Goal: Task Accomplishment & Management: Use online tool/utility

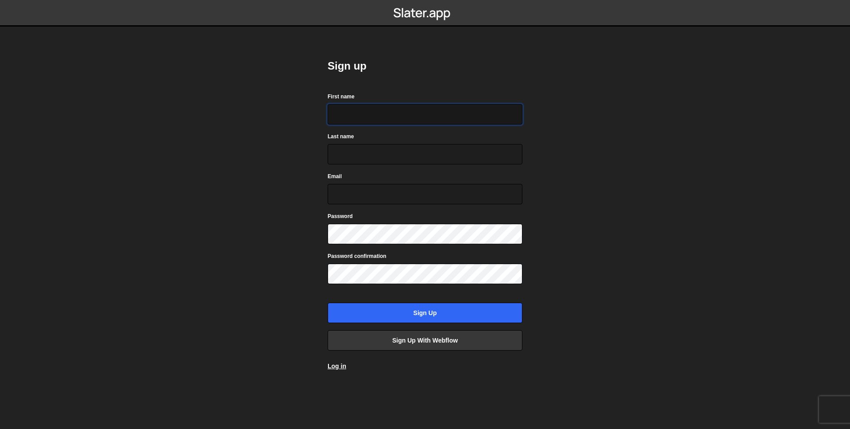
click at [418, 112] on input "First name" at bounding box center [425, 114] width 195 height 20
type input "Saumya"
click at [328, 302] on input "Sign up" at bounding box center [425, 312] width 195 height 20
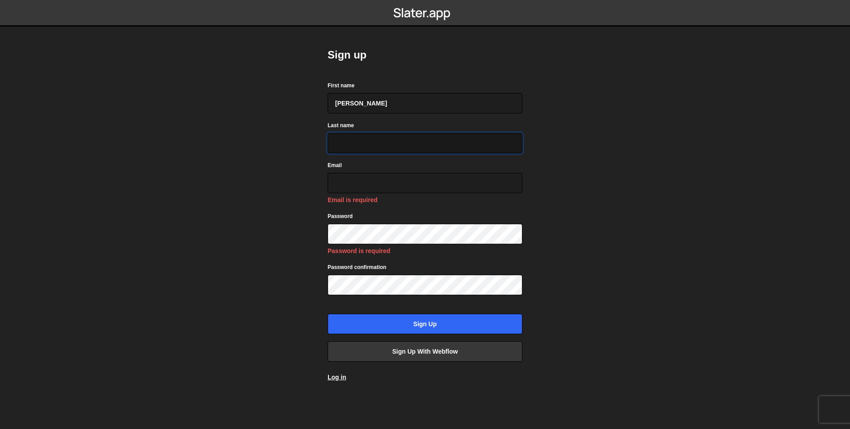
click at [418, 151] on input "Last name" at bounding box center [425, 143] width 195 height 20
type input "Raikwar"
click at [412, 189] on input "saumyaraikwar@gmail.com" at bounding box center [425, 183] width 195 height 20
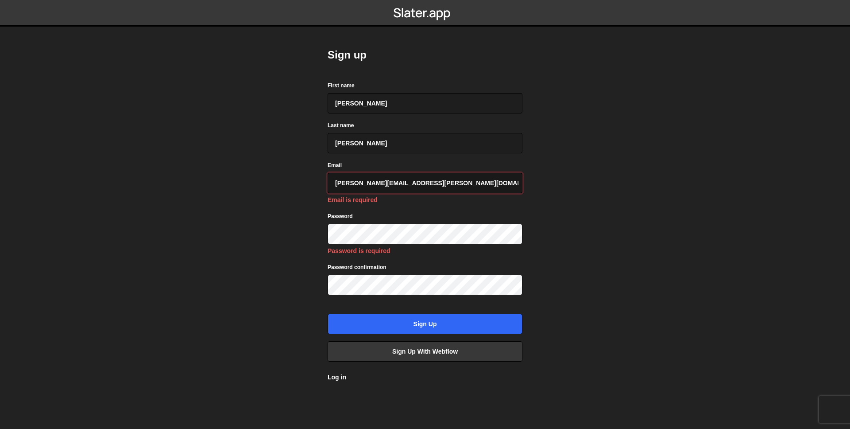
type input "saumya.raikwar@everlab.com.au"
click at [425, 325] on input "Sign up" at bounding box center [425, 323] width 195 height 20
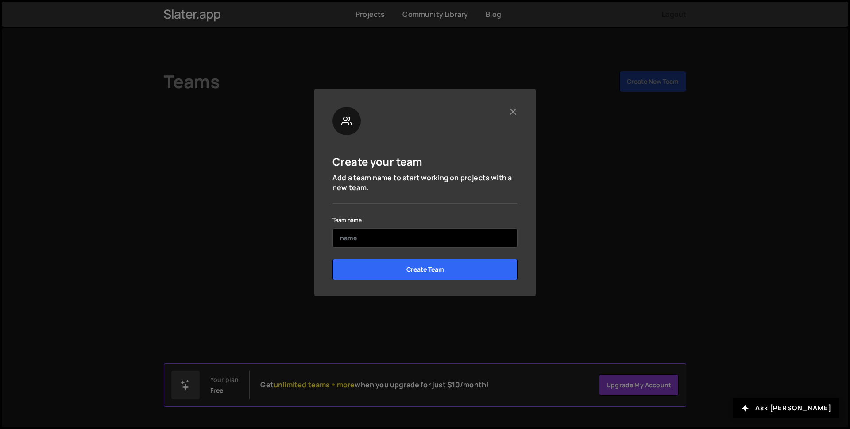
click at [413, 242] on input "text" at bounding box center [425, 237] width 185 height 19
click at [408, 244] on input "text" at bounding box center [425, 237] width 185 height 19
type input "Everlab"
click at [333, 259] on input "Create Team" at bounding box center [425, 269] width 185 height 21
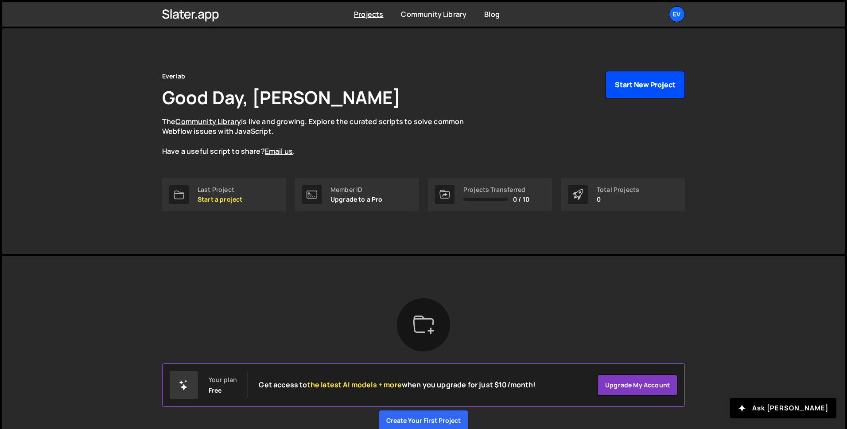
click at [623, 78] on button "Start New Project" at bounding box center [644, 84] width 79 height 27
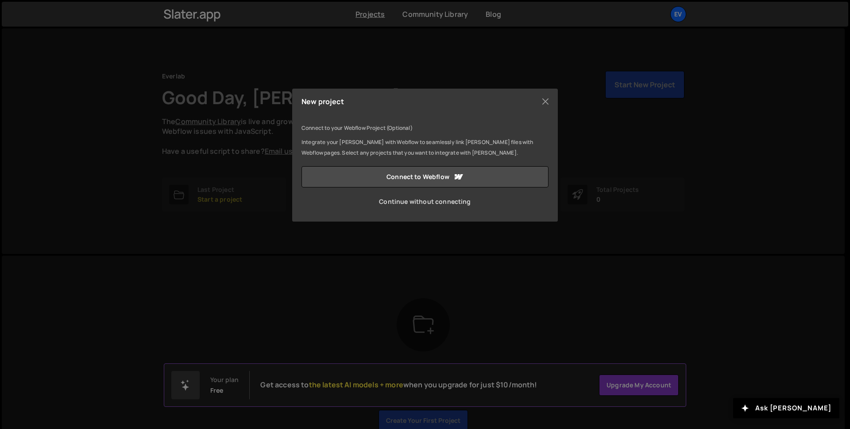
click at [431, 202] on link "Continue without connecting" at bounding box center [425, 201] width 247 height 21
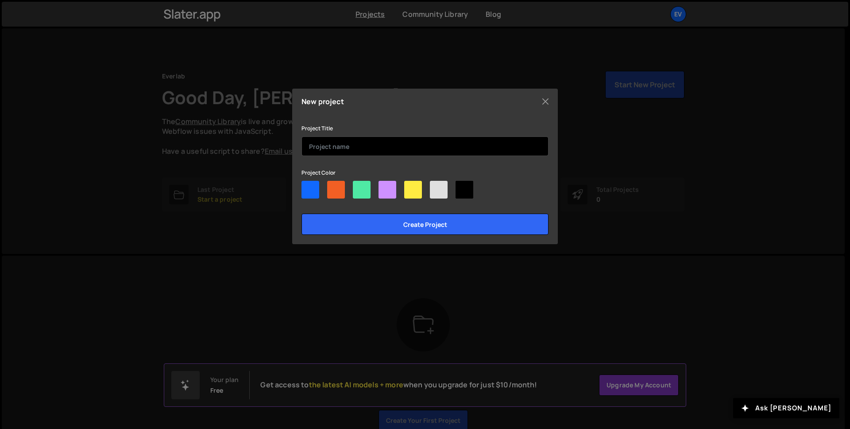
click at [410, 145] on input "text" at bounding box center [425, 145] width 247 height 19
type input "Everlab code"
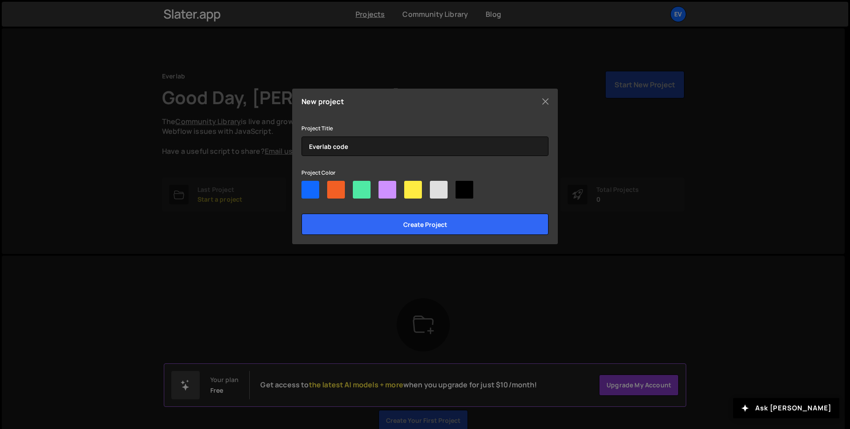
click at [449, 188] on div at bounding box center [425, 191] width 247 height 21
click at [446, 190] on div at bounding box center [439, 190] width 18 height 18
click at [436, 186] on input"] "radio" at bounding box center [433, 184] width 6 height 6
radio input"] "true"
click at [313, 188] on div at bounding box center [311, 190] width 18 height 18
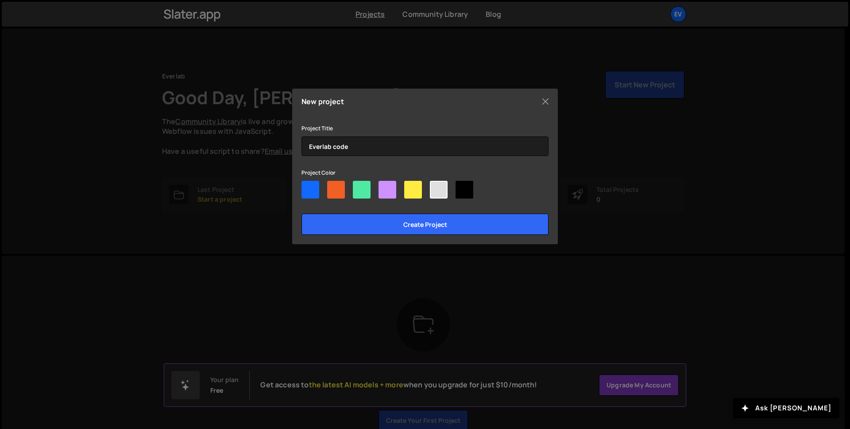
click at [307, 186] on input"] "radio" at bounding box center [305, 184] width 6 height 6
radio input"] "true"
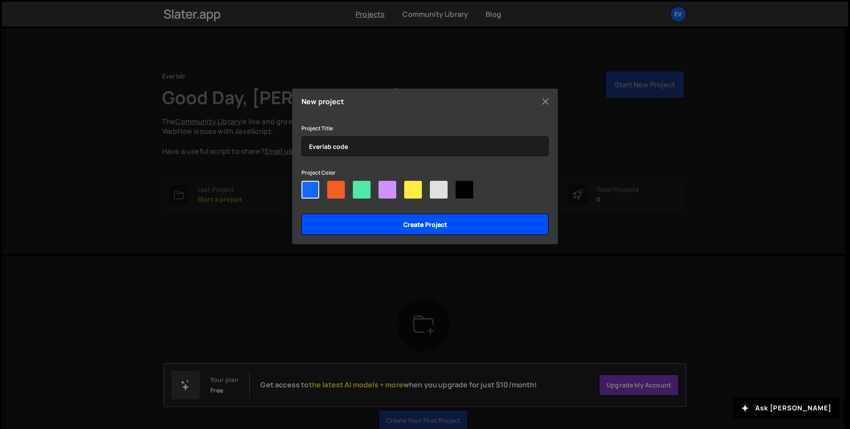
click at [360, 224] on input "Create project" at bounding box center [425, 223] width 247 height 21
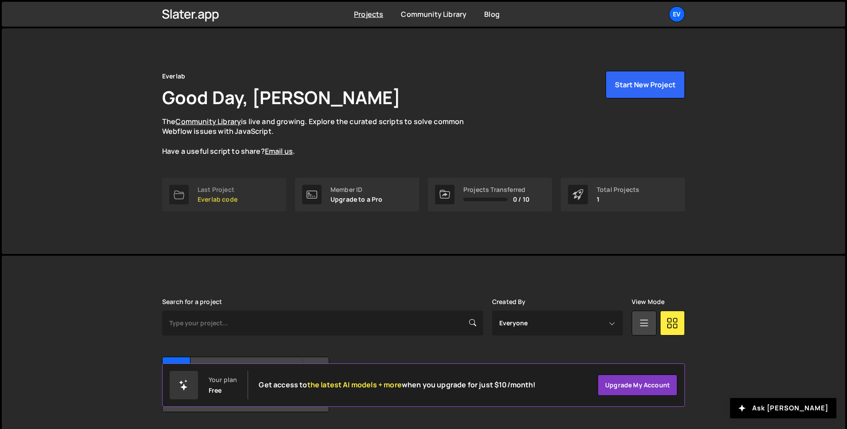
click at [232, 182] on link "Last Project Everlab code" at bounding box center [224, 195] width 124 height 34
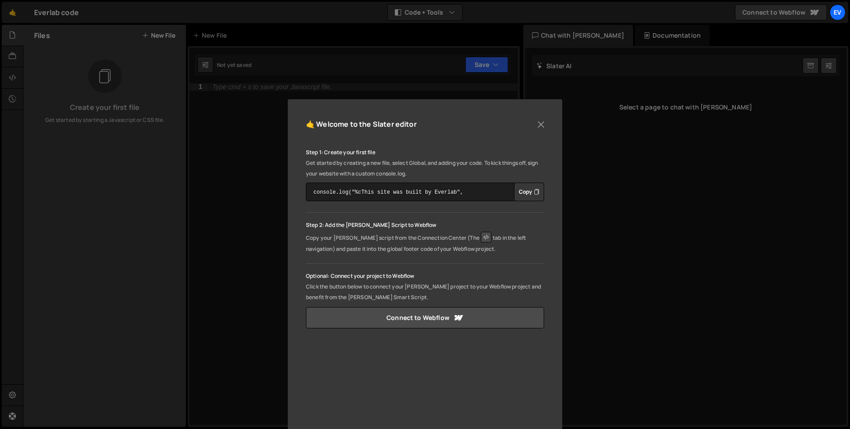
click at [522, 190] on button "Copy" at bounding box center [529, 191] width 30 height 19
click at [539, 122] on button "Close" at bounding box center [540, 124] width 13 height 13
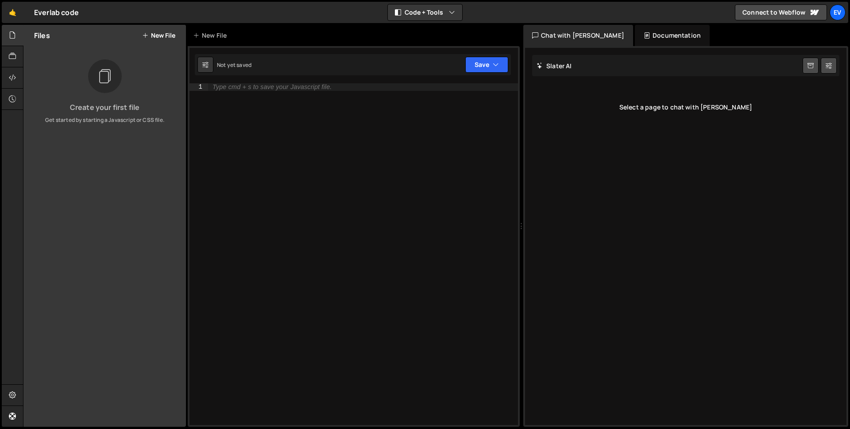
click at [404, 181] on div "Type cmd + s to save your Javascript file." at bounding box center [363, 261] width 310 height 356
click at [10, 58] on icon at bounding box center [12, 56] width 7 height 10
click at [12, 29] on div at bounding box center [13, 35] width 22 height 21
click at [45, 16] on div "Everlab code ⚠️ Code is being edited in another browser" at bounding box center [56, 12] width 45 height 11
click at [46, 15] on div "Everlab code ⚠️ Code is being edited in another browser" at bounding box center [56, 12] width 45 height 11
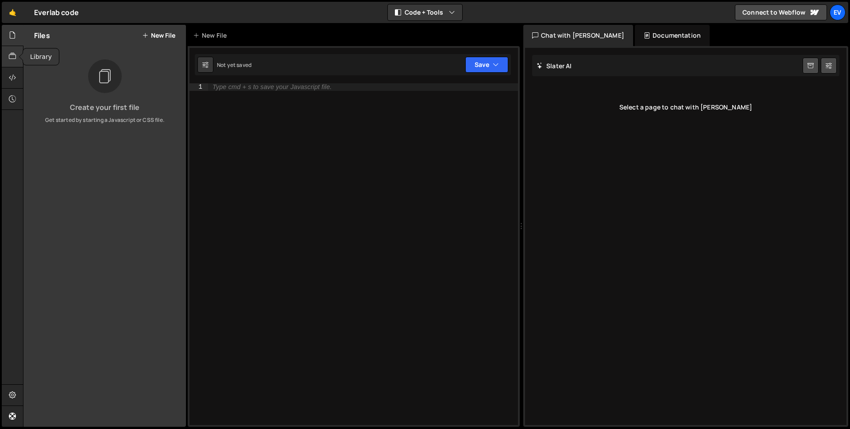
click at [17, 59] on div at bounding box center [13, 56] width 22 height 21
click at [14, 81] on icon at bounding box center [12, 78] width 7 height 10
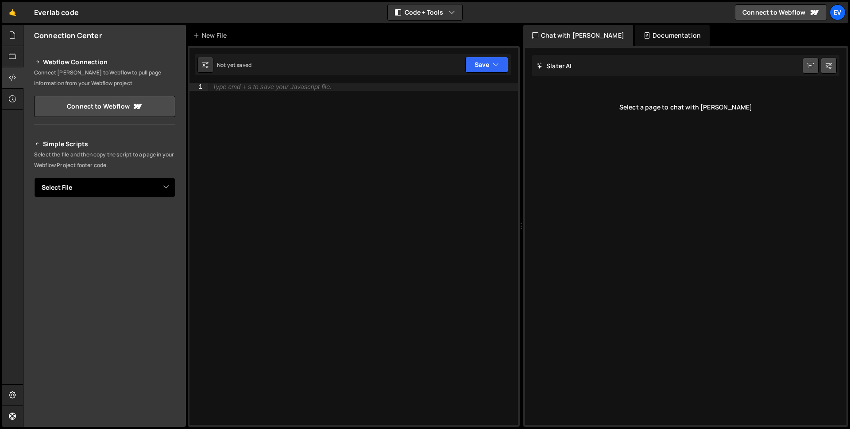
click at [140, 184] on select "Select File" at bounding box center [104, 187] width 141 height 19
click at [34, 178] on select "Select File" at bounding box center [104, 187] width 141 height 19
click at [15, 395] on icon at bounding box center [12, 395] width 7 height 10
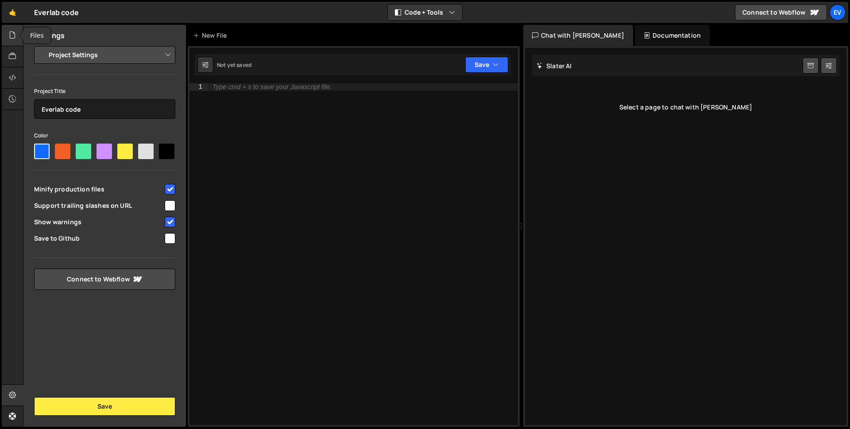
click at [5, 35] on div at bounding box center [13, 35] width 22 height 21
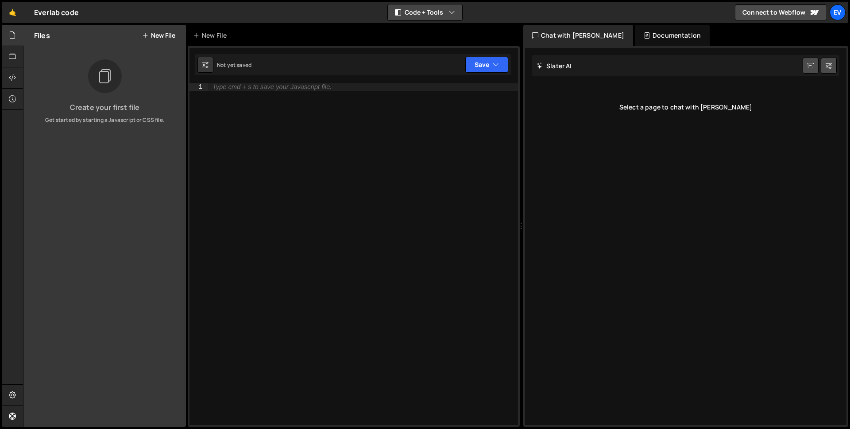
click at [450, 14] on icon "button" at bounding box center [452, 12] width 6 height 9
click at [46, 13] on div "Everlab code ⚠️ Code is being edited in another browser" at bounding box center [56, 12] width 45 height 11
click at [837, 12] on div "Ev" at bounding box center [838, 12] width 16 height 16
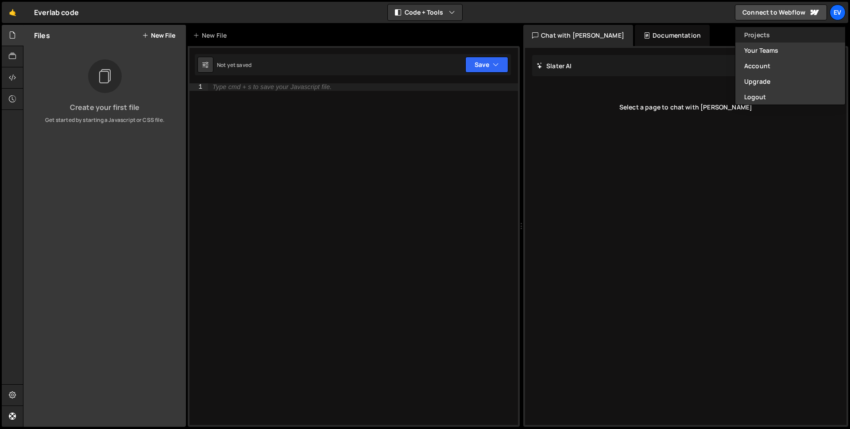
click at [812, 38] on link "Projects" at bounding box center [790, 34] width 110 height 15
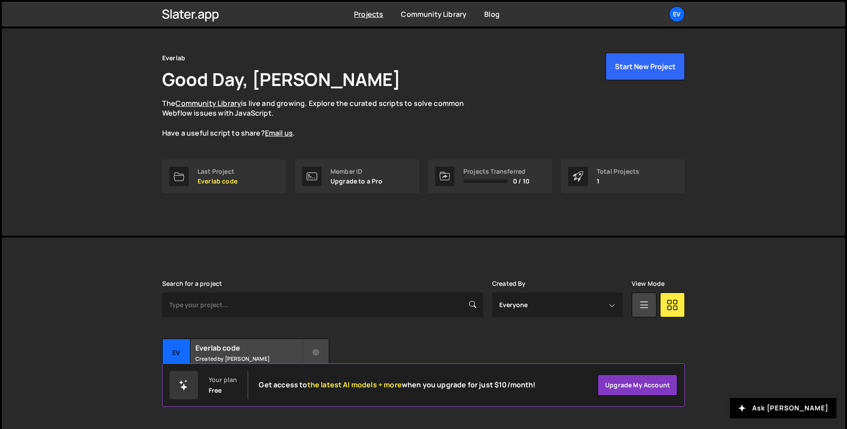
scroll to position [27, 0]
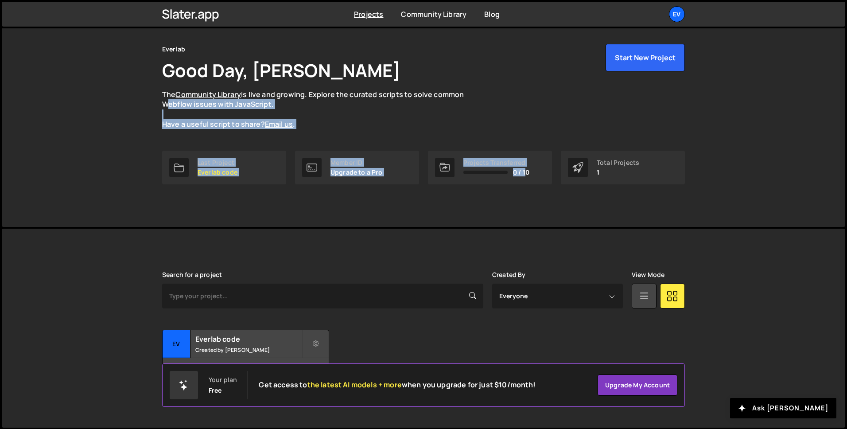
drag, startPoint x: 524, startPoint y: 171, endPoint x: 153, endPoint y: 101, distance: 377.7
click at [153, 101] on div "Everlab Good Day, [PERSON_NAME] The Community Library is live and growing. Expl…" at bounding box center [423, 113] width 549 height 225
drag, startPoint x: 803, startPoint y: 192, endPoint x: 0, endPoint y: 31, distance: 818.9
click at [0, 31] on div "Everlab Good Day, [PERSON_NAME] The Community Library is live and growing. Expl…" at bounding box center [423, 214] width 847 height 429
click at [347, 78] on h1 "Good Day, [PERSON_NAME]" at bounding box center [281, 70] width 238 height 24
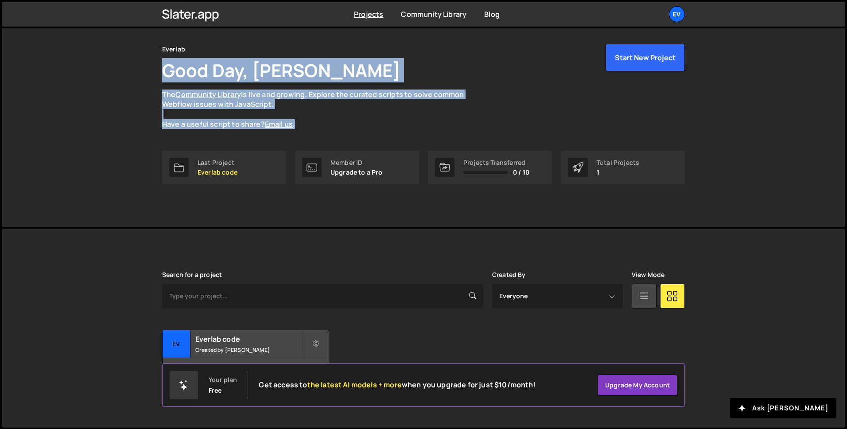
drag, startPoint x: 328, startPoint y: 121, endPoint x: 167, endPoint y: 63, distance: 171.3
click at [167, 63] on div "Everlab Good Day, [PERSON_NAME] The Community Library is live and growing. Expl…" at bounding box center [423, 86] width 522 height 85
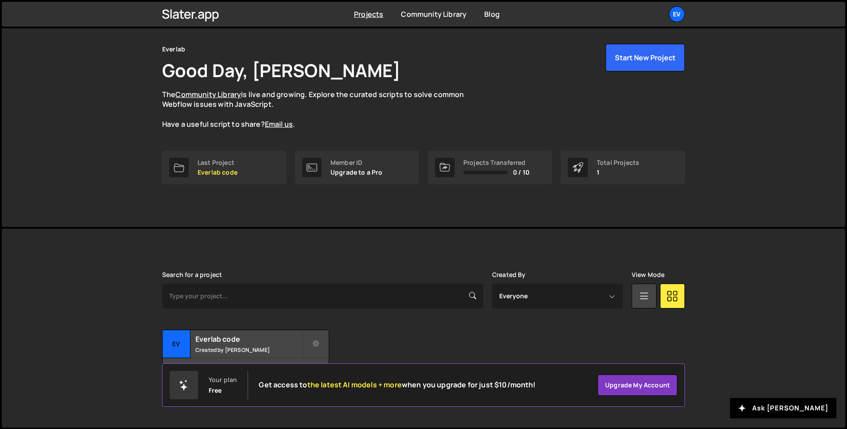
click at [156, 49] on div "Everlab Good Day, [PERSON_NAME] The Community Library is live and growing. Expl…" at bounding box center [423, 113] width 549 height 225
drag, startPoint x: 159, startPoint y: 45, endPoint x: 532, endPoint y: 218, distance: 411.5
click at [568, 303] on div "Everlab Good Day, [PERSON_NAME] The Community Library is live and growing. Expl…" at bounding box center [423, 214] width 847 height 429
click at [383, 123] on p "The Community Library is live and growing. Explore the curated scripts to solve…" at bounding box center [321, 109] width 319 height 40
click at [314, 343] on icon at bounding box center [316, 343] width 6 height 9
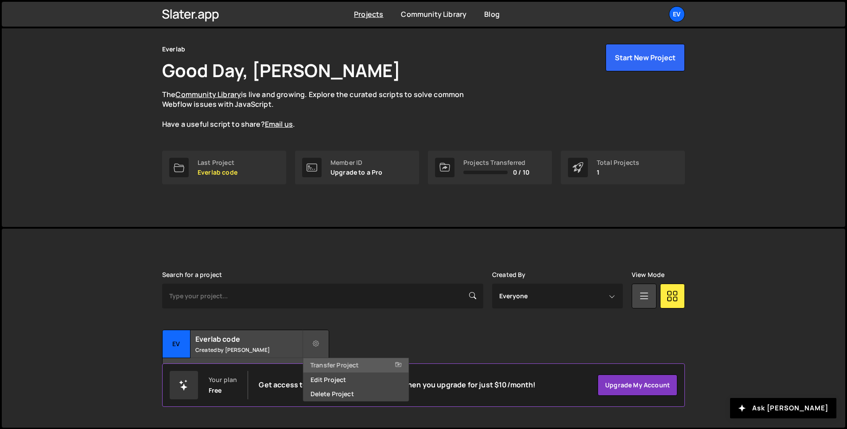
click at [396, 370] on link "Transfer Project" at bounding box center [355, 365] width 105 height 14
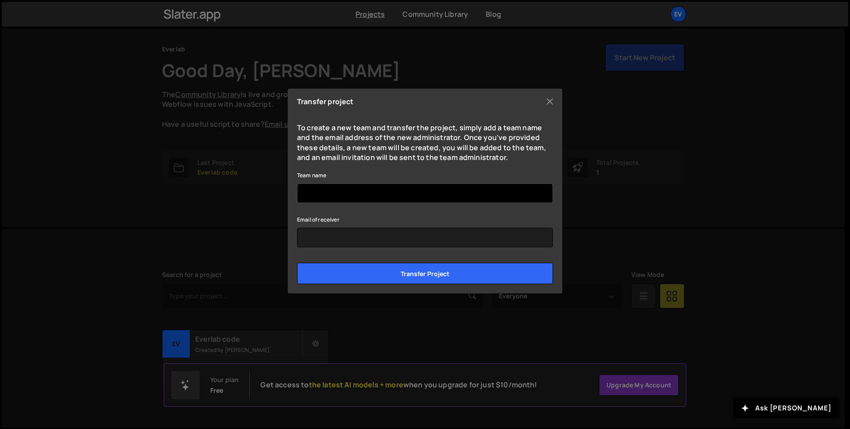
click at [352, 201] on input "Team name" at bounding box center [425, 192] width 256 height 19
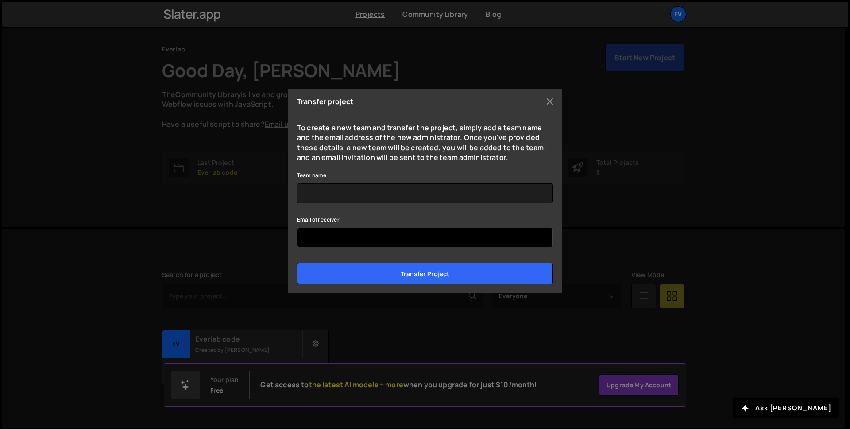
click at [355, 243] on input "Email of receiver" at bounding box center [425, 237] width 256 height 19
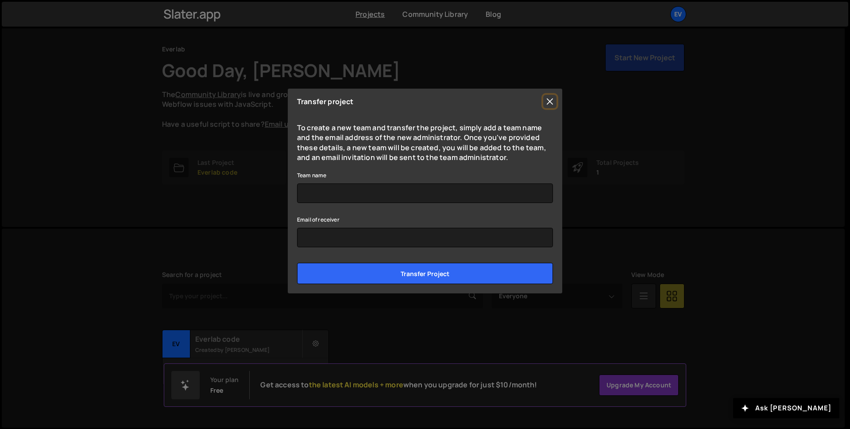
click at [547, 101] on button "Close" at bounding box center [549, 101] width 13 height 13
